Goal: Entertainment & Leisure: Consume media (video, audio)

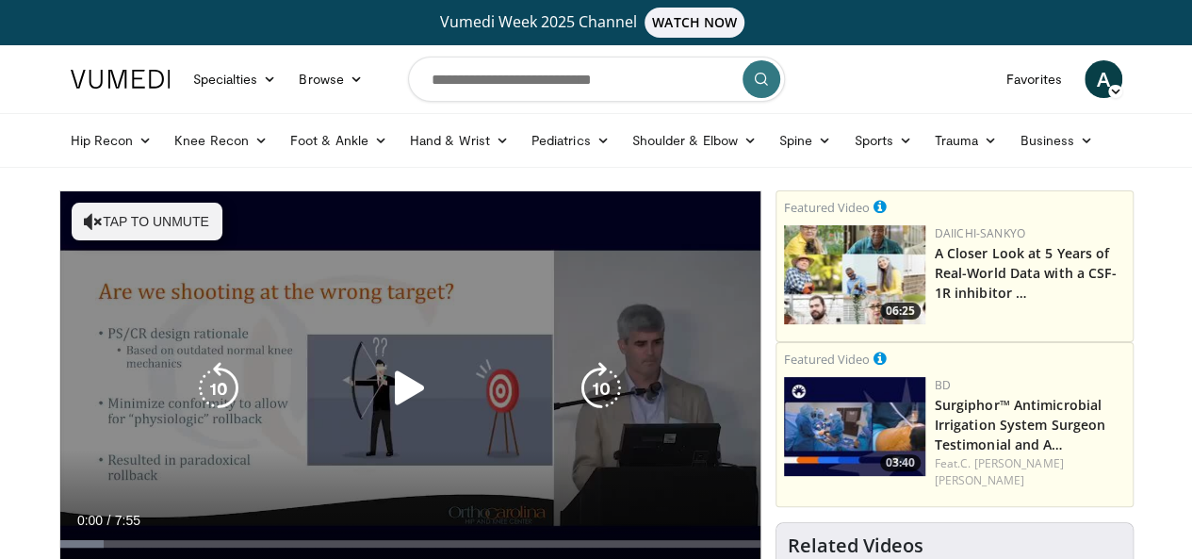
scroll to position [94, 0]
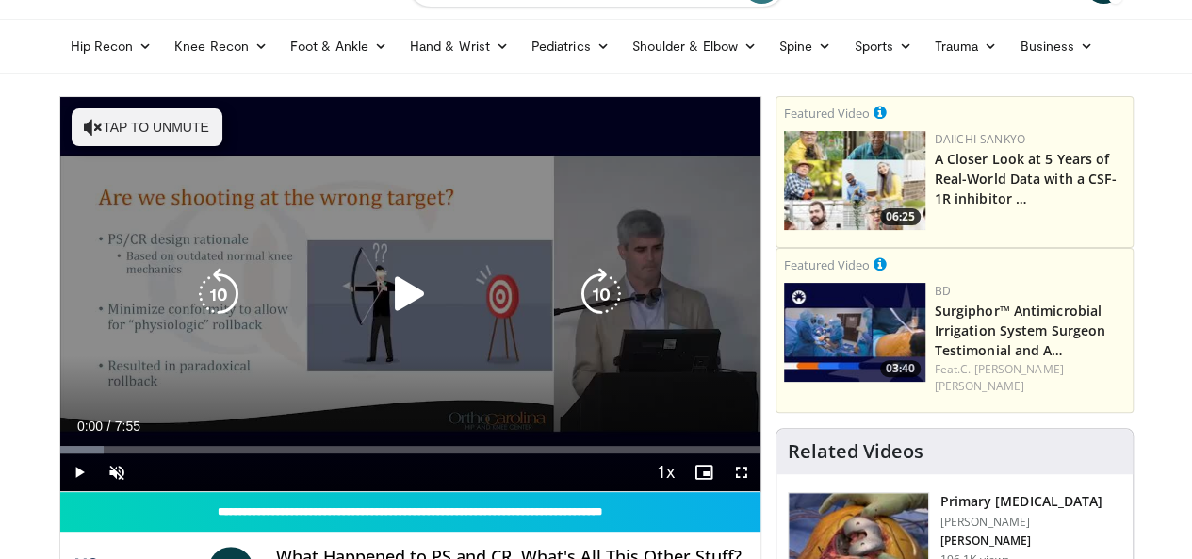
click at [399, 299] on icon "Video Player" at bounding box center [409, 294] width 53 height 53
click at [73, 125] on button "Tap to unmute" at bounding box center [147, 127] width 151 height 38
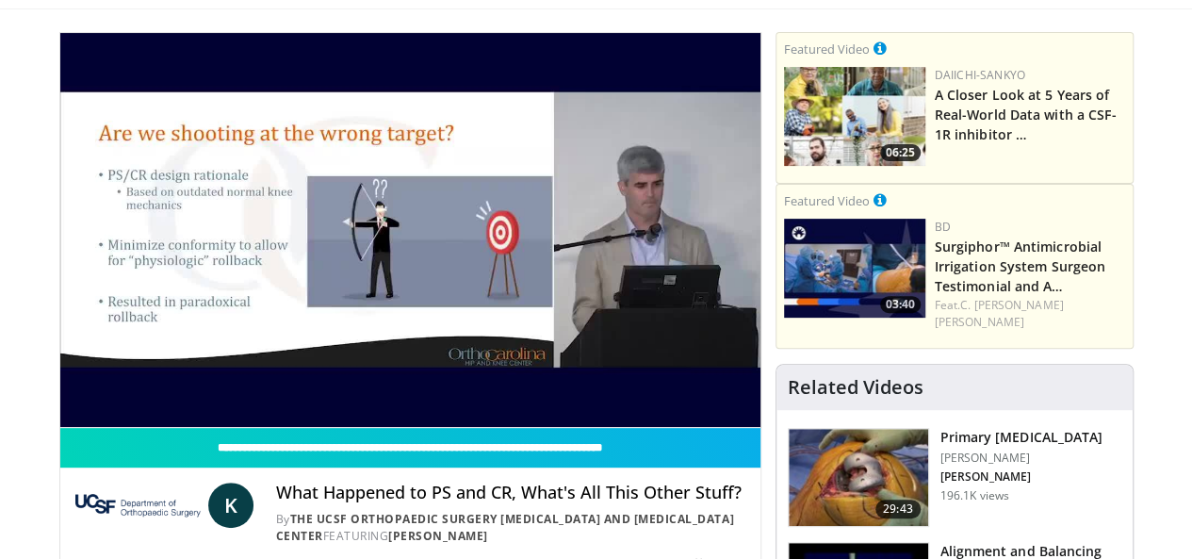
scroll to position [188, 0]
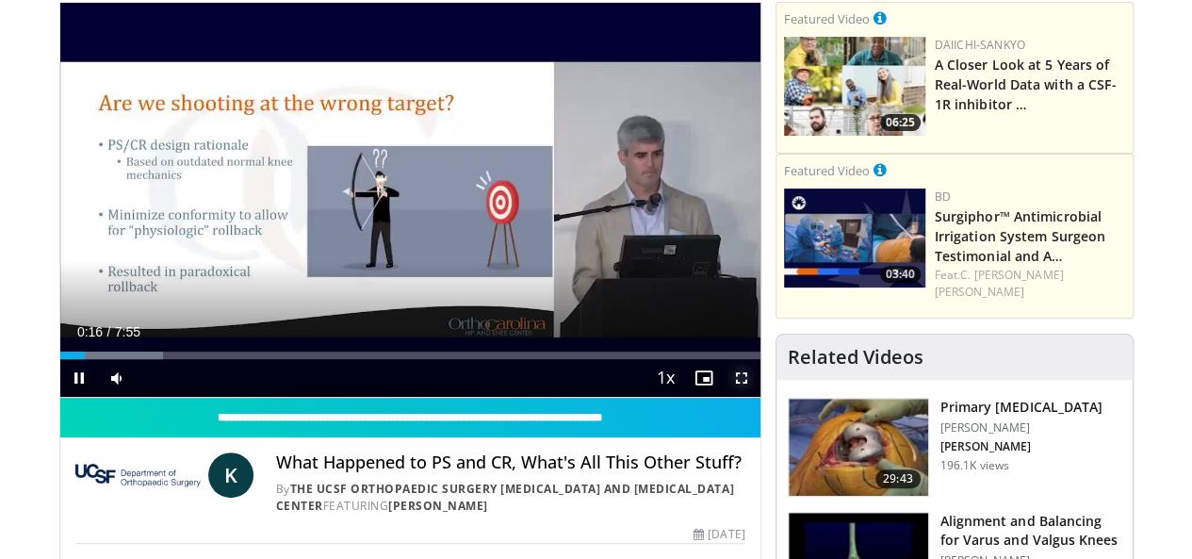
click at [760, 397] on span "Video Player" at bounding box center [742, 378] width 38 height 38
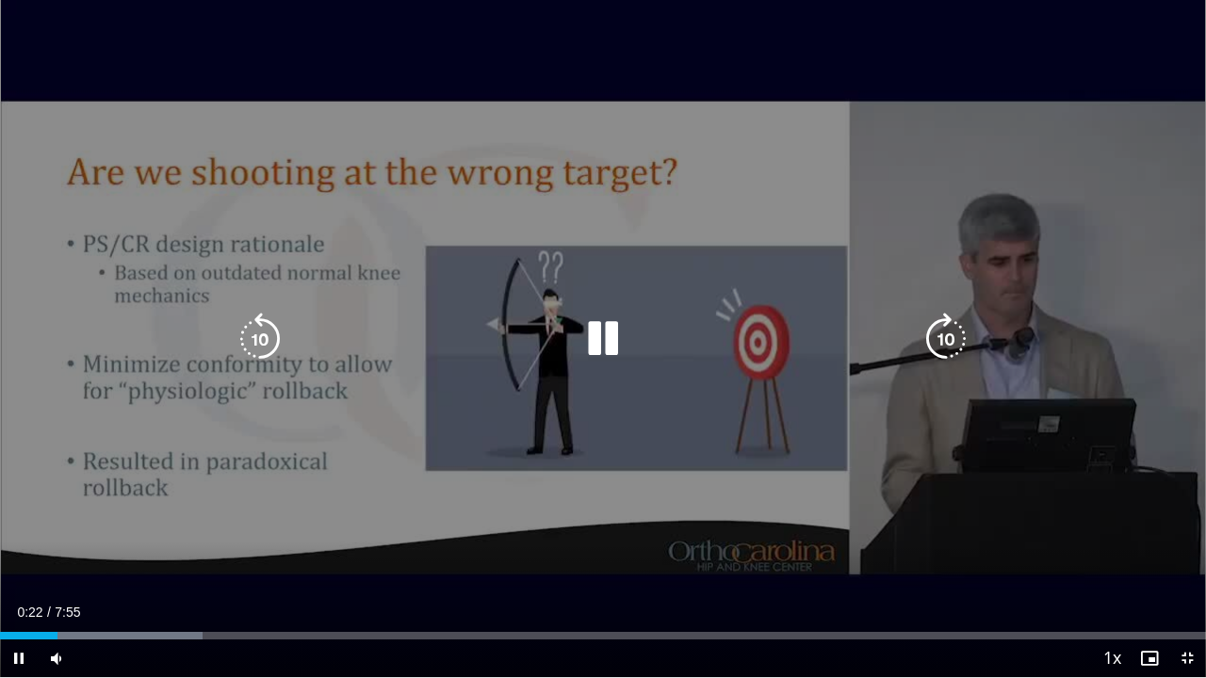
click at [946, 345] on icon "Video Player" at bounding box center [946, 339] width 53 height 53
click at [944, 348] on icon "Video Player" at bounding box center [946, 339] width 53 height 53
click at [258, 350] on icon "Video Player" at bounding box center [260, 339] width 53 height 53
click at [940, 330] on icon "Video Player" at bounding box center [946, 339] width 53 height 53
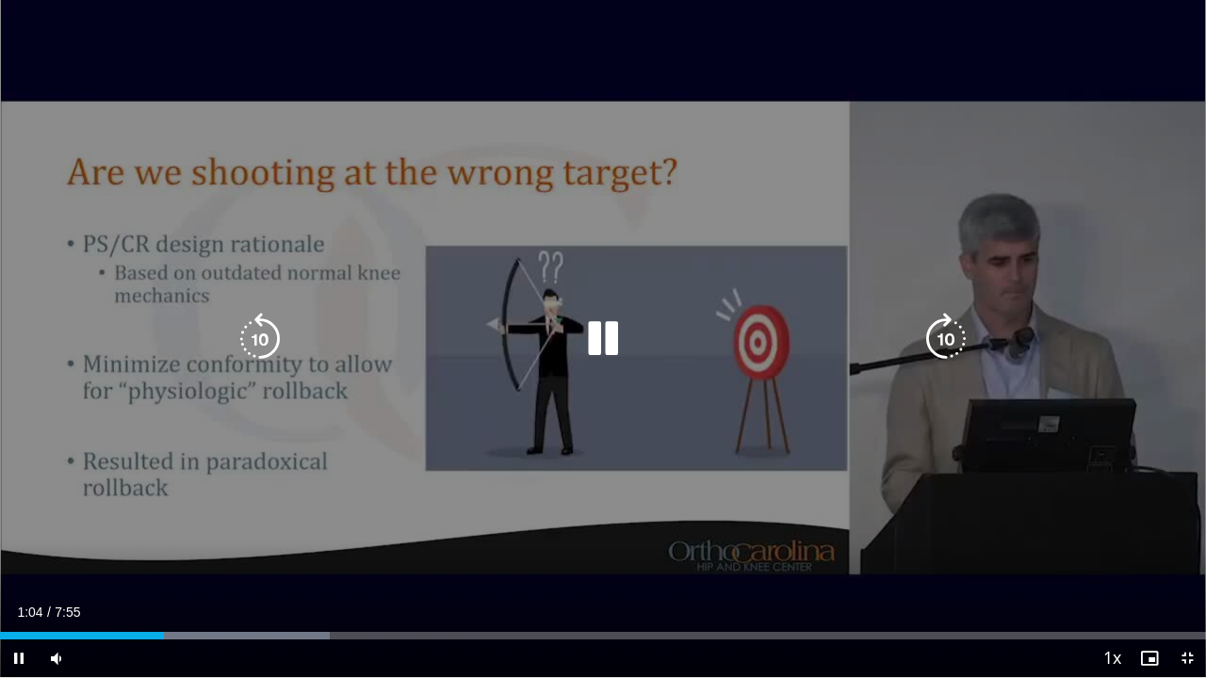
click at [953, 336] on icon "Video Player" at bounding box center [946, 339] width 53 height 53
click at [948, 337] on icon "Video Player" at bounding box center [946, 339] width 53 height 53
click at [952, 334] on icon "Video Player" at bounding box center [946, 339] width 53 height 53
click at [944, 335] on icon "Video Player" at bounding box center [946, 339] width 53 height 53
click at [944, 331] on icon "Video Player" at bounding box center [946, 339] width 53 height 53
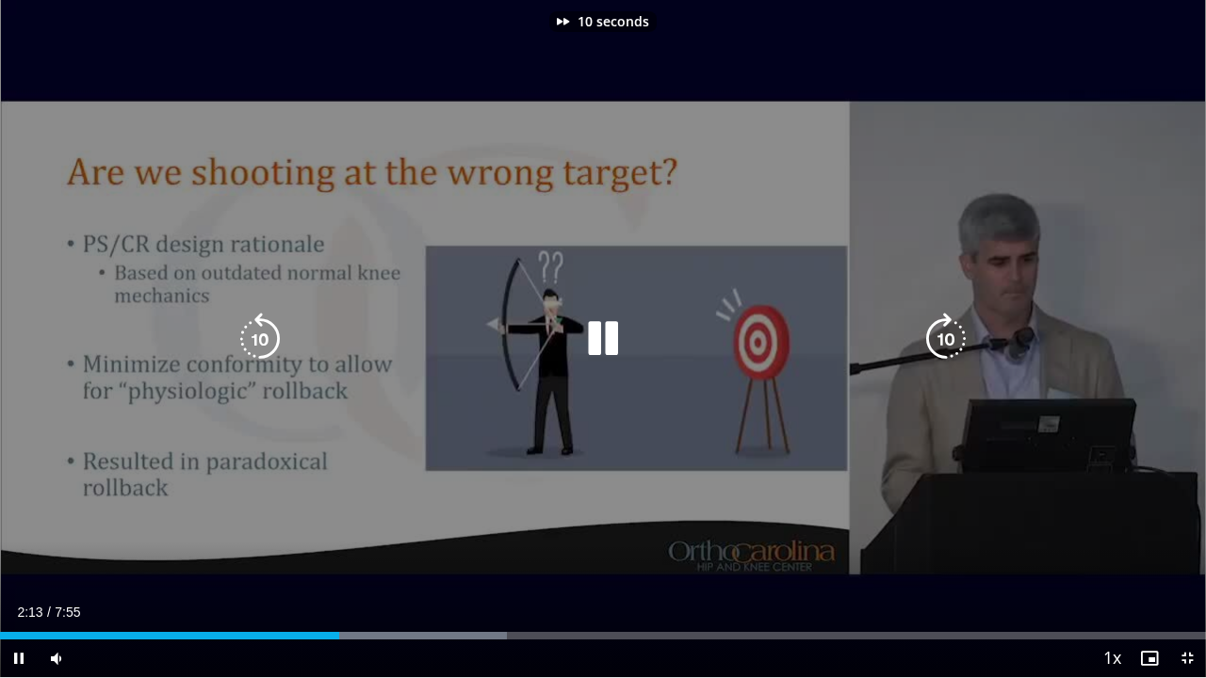
click at [950, 341] on icon "Video Player" at bounding box center [946, 339] width 53 height 53
click at [957, 337] on icon "Video Player" at bounding box center [946, 339] width 53 height 53
click at [957, 334] on icon "Video Player" at bounding box center [946, 339] width 53 height 53
click at [955, 342] on icon "Video Player" at bounding box center [946, 339] width 53 height 53
click at [952, 339] on icon "Video Player" at bounding box center [946, 339] width 53 height 53
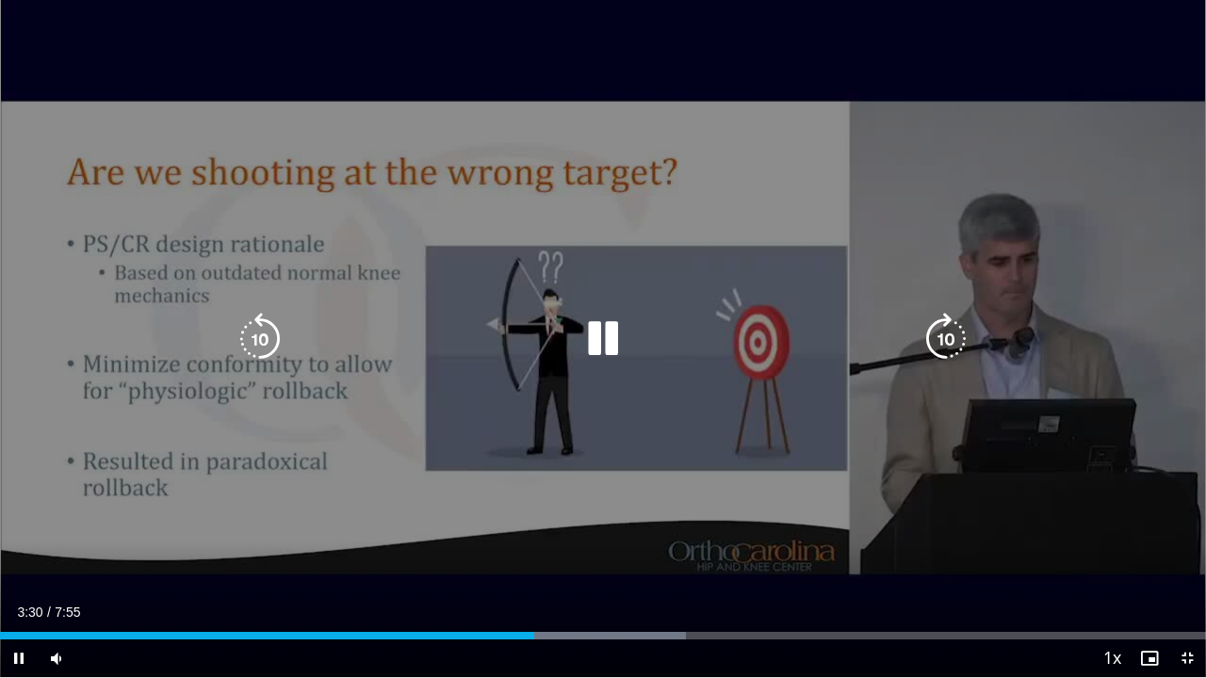
click at [950, 334] on icon "Video Player" at bounding box center [946, 339] width 53 height 53
click at [957, 335] on icon "Video Player" at bounding box center [946, 339] width 53 height 53
click at [950, 338] on icon "Video Player" at bounding box center [946, 339] width 53 height 53
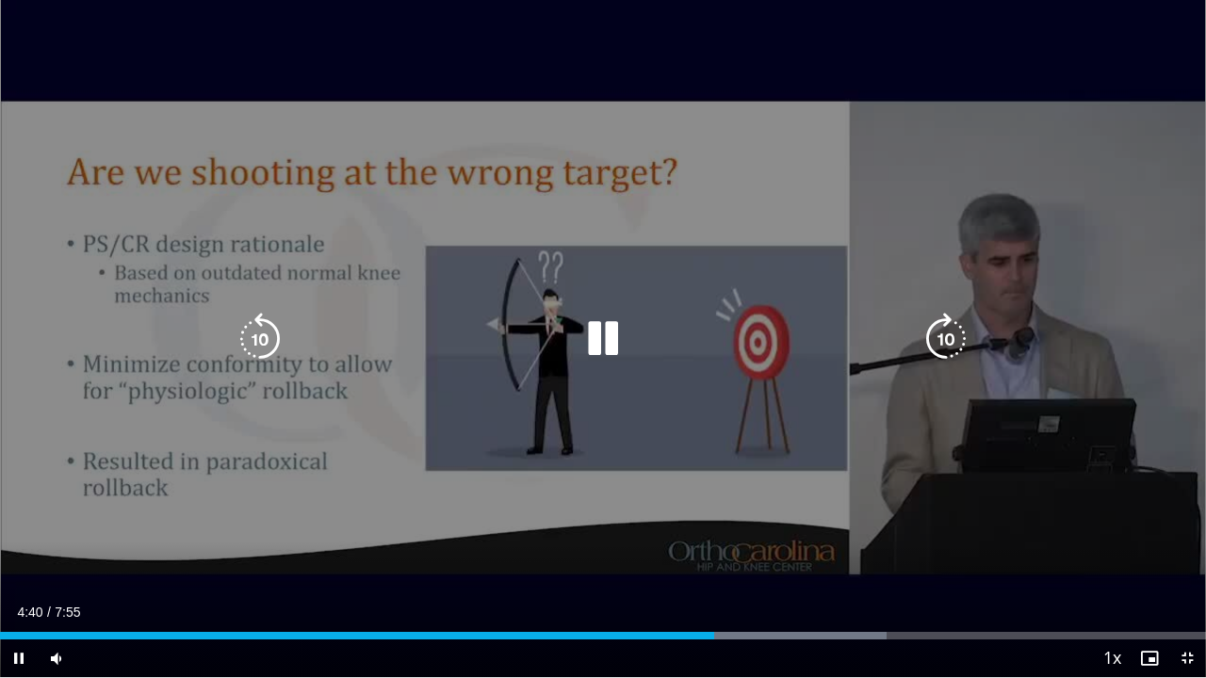
click at [954, 336] on icon "Video Player" at bounding box center [946, 339] width 53 height 53
click at [954, 332] on icon "Video Player" at bounding box center [946, 339] width 53 height 53
click at [959, 329] on icon "Video Player" at bounding box center [946, 339] width 53 height 53
click at [953, 327] on icon "Video Player" at bounding box center [946, 339] width 53 height 53
click at [943, 339] on icon "Video Player" at bounding box center [946, 339] width 53 height 53
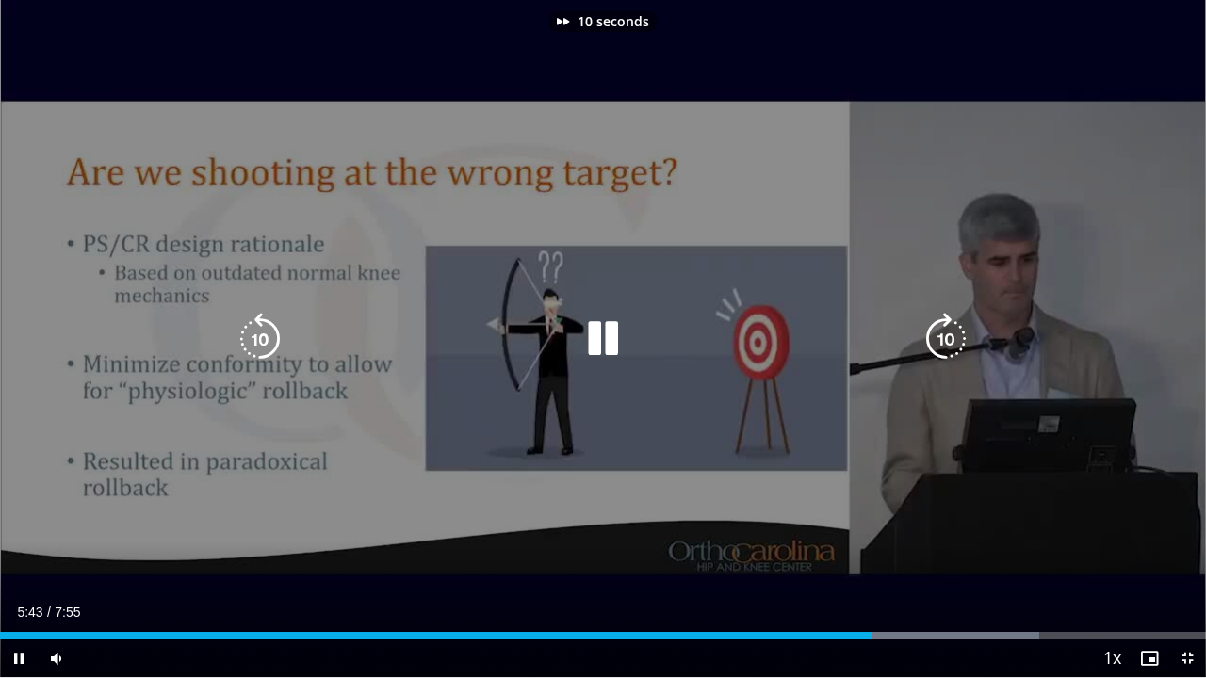
click at [943, 339] on icon "Video Player" at bounding box center [946, 339] width 53 height 53
click at [952, 339] on icon "Video Player" at bounding box center [946, 339] width 53 height 53
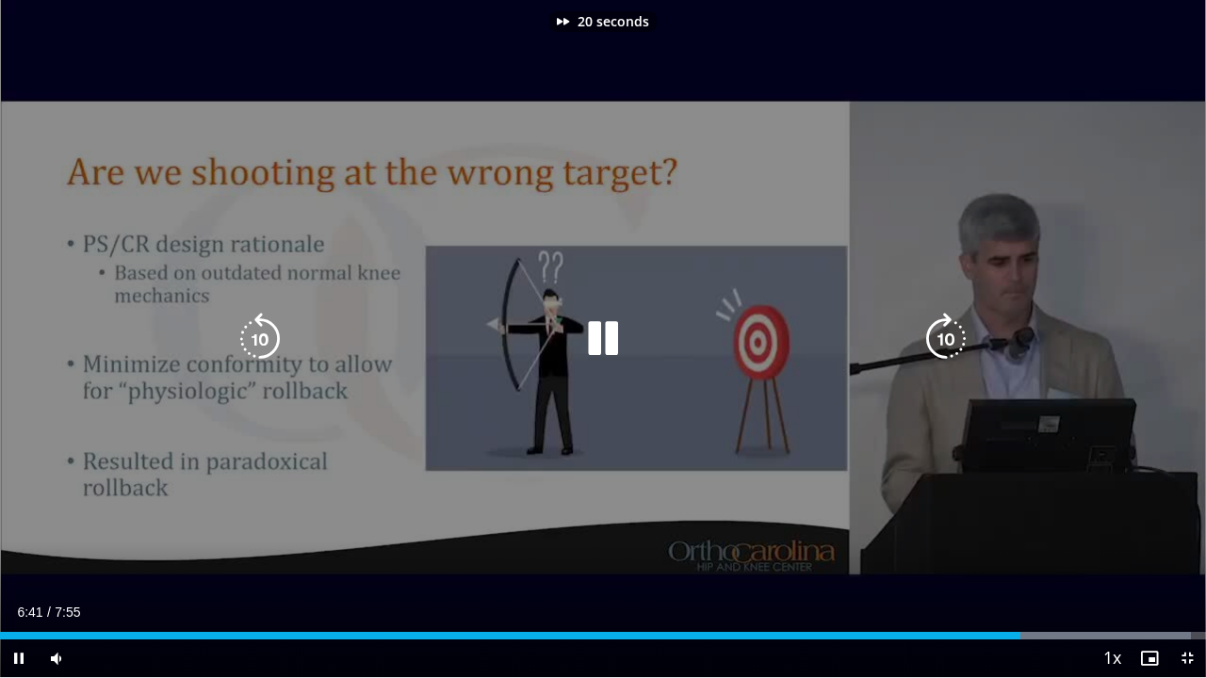
click at [952, 339] on icon "Video Player" at bounding box center [946, 339] width 53 height 53
click at [952, 338] on icon "Video Player" at bounding box center [946, 339] width 53 height 53
click at [951, 338] on icon "Video Player" at bounding box center [946, 339] width 53 height 53
click at [951, 335] on icon "Video Player" at bounding box center [946, 339] width 53 height 53
click at [952, 336] on icon "Video Player" at bounding box center [946, 339] width 53 height 53
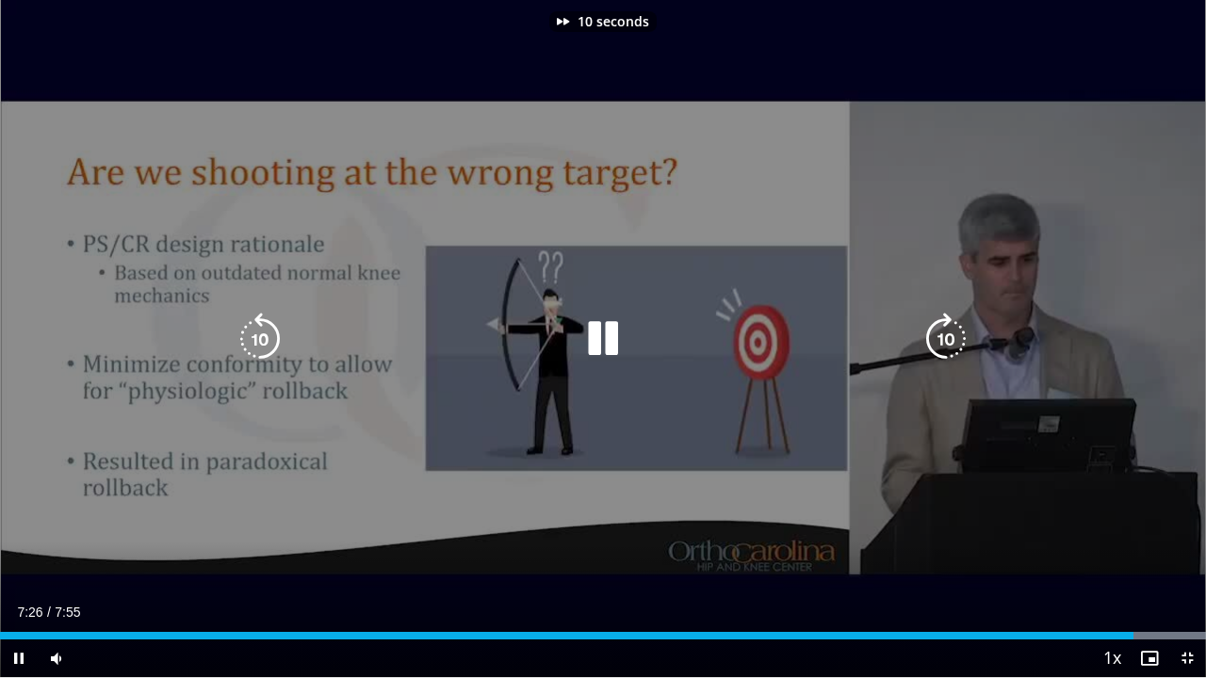
click at [952, 338] on icon "Video Player" at bounding box center [946, 339] width 53 height 53
click at [948, 339] on icon "Video Player" at bounding box center [946, 339] width 53 height 53
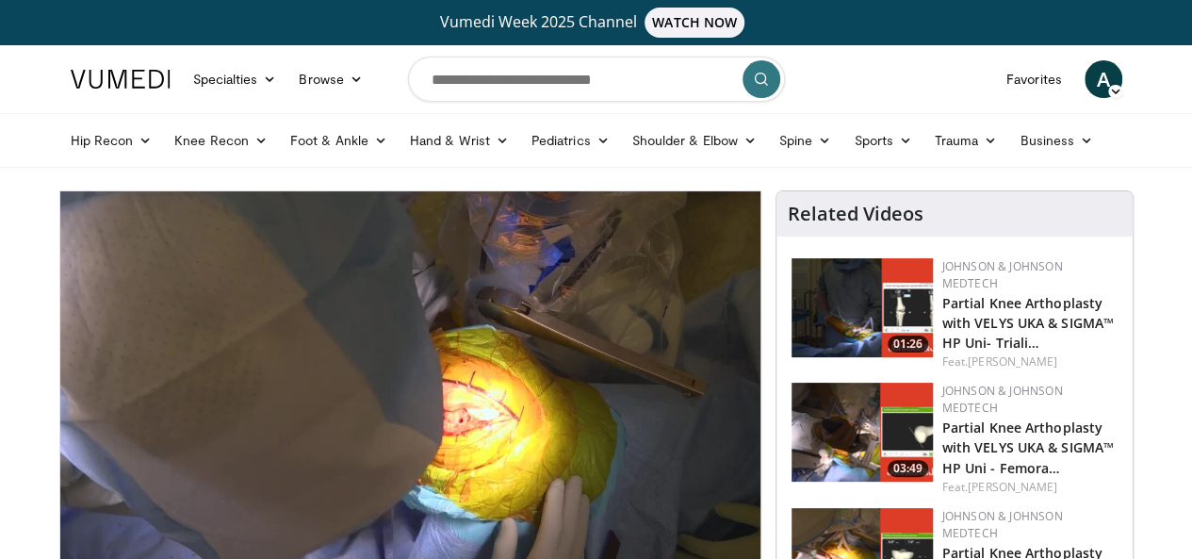
click at [85, 80] on img at bounding box center [121, 79] width 100 height 19
